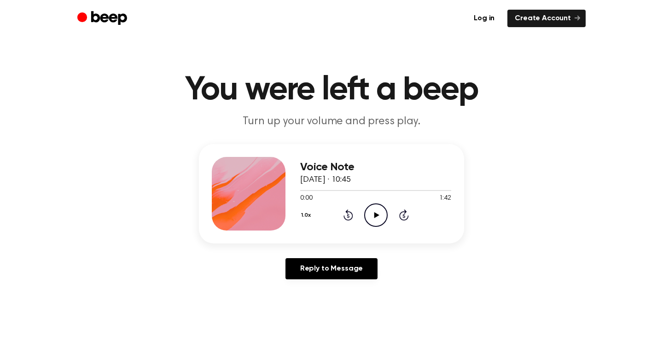
click at [371, 218] on icon "Play Audio" at bounding box center [375, 215] width 23 height 23
click at [371, 218] on icon "Pause Audio" at bounding box center [375, 215] width 23 height 23
click at [367, 206] on icon "Play Audio" at bounding box center [375, 215] width 23 height 23
drag, startPoint x: 300, startPoint y: 190, endPoint x: 285, endPoint y: 190, distance: 15.7
click at [285, 190] on div "Voice Note 4 June 2025 · 10:45 0:04 1:42 Your browser does not support the [obj…" at bounding box center [331, 194] width 265 height 100
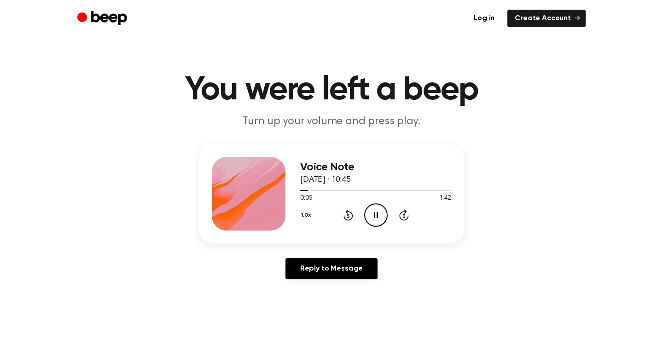
click at [311, 195] on span "0:05" at bounding box center [306, 199] width 12 height 10
drag, startPoint x: 305, startPoint y: 189, endPoint x: 296, endPoint y: 189, distance: 8.8
click at [296, 189] on div "Voice Note 4 June 2025 · 10:45 0:06 1:42 Your browser does not support the [obj…" at bounding box center [331, 194] width 265 height 100
click at [350, 210] on icon "Rewind 5 seconds" at bounding box center [348, 215] width 10 height 12
click at [349, 217] on icon at bounding box center [348, 217] width 2 height 4
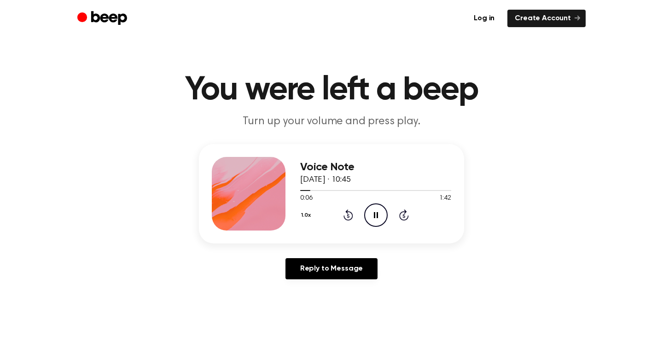
click at [381, 213] on icon "Pause Audio" at bounding box center [375, 215] width 23 height 23
click at [349, 217] on icon at bounding box center [348, 217] width 2 height 4
click at [376, 213] on icon at bounding box center [376, 215] width 5 height 6
click at [376, 213] on icon "Pause Audio" at bounding box center [375, 215] width 23 height 23
click at [376, 213] on icon at bounding box center [376, 215] width 5 height 6
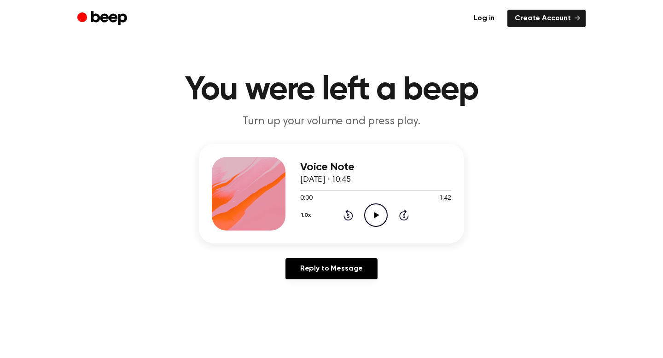
click at [404, 45] on main "You were left a beep Turn up your volume and press play. Voice Note [DATE] · 10…" at bounding box center [331, 284] width 663 height 568
click at [380, 219] on icon "Play Audio" at bounding box center [375, 215] width 23 height 23
click at [384, 212] on icon "Pause Audio" at bounding box center [375, 215] width 23 height 23
click at [343, 212] on icon "Play Audio" at bounding box center [375, 215] width 23 height 23
click at [343, 214] on icon at bounding box center [376, 215] width 5 height 6
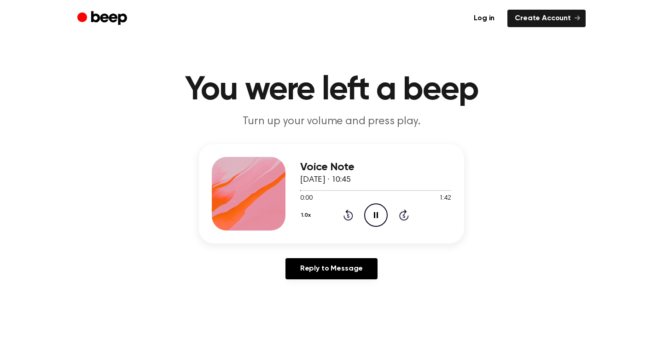
click at [343, 214] on icon "Pause Audio" at bounding box center [375, 215] width 23 height 23
click at [378, 213] on icon "Play Audio" at bounding box center [375, 215] width 23 height 23
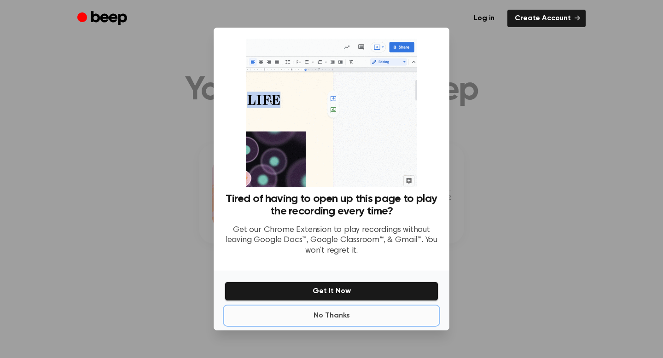
click at [345, 314] on button "No Thanks" at bounding box center [332, 316] width 214 height 18
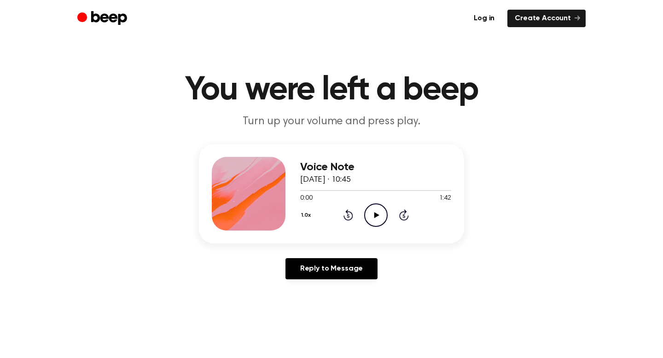
click at [375, 211] on icon "Play Audio" at bounding box center [375, 215] width 23 height 23
